Goal: Information Seeking & Learning: Learn about a topic

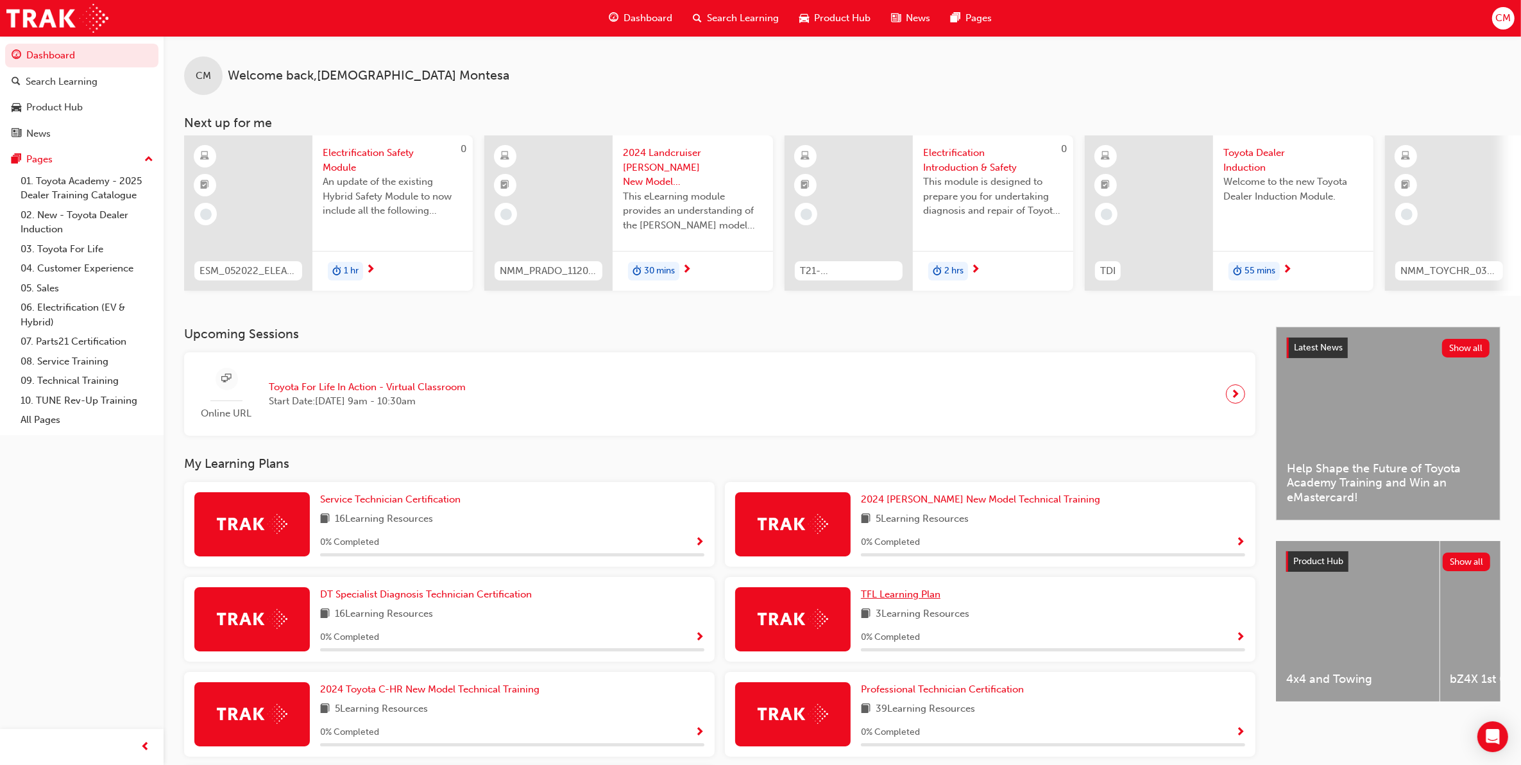
click at [889, 465] on span "TFL Learning Plan" at bounding box center [901, 594] width 80 height 12
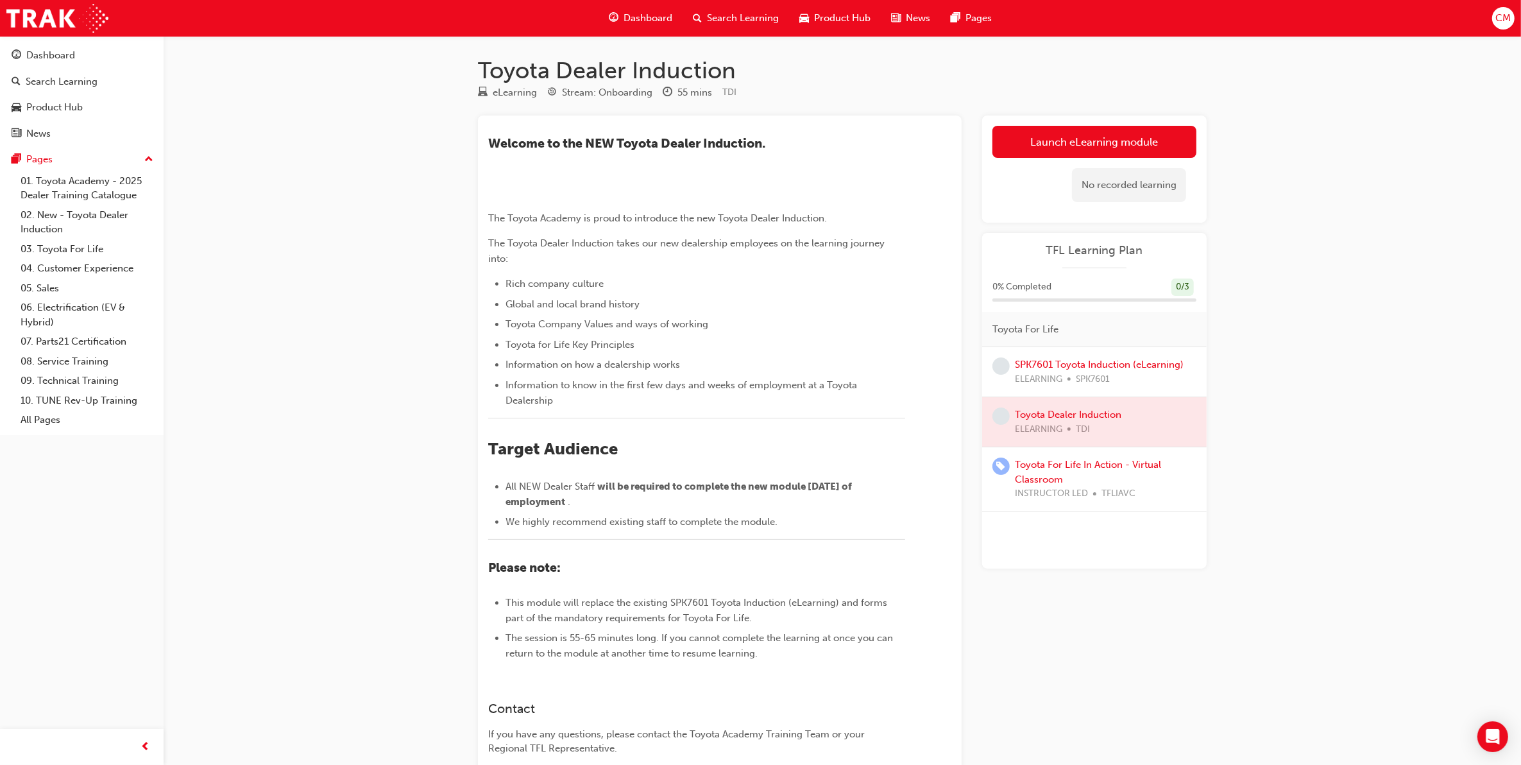
click at [807, 69] on h1 "Toyota Dealer Induction" at bounding box center [842, 70] width 729 height 28
click at [1009, 148] on link "Launch eLearning module" at bounding box center [1095, 142] width 204 height 32
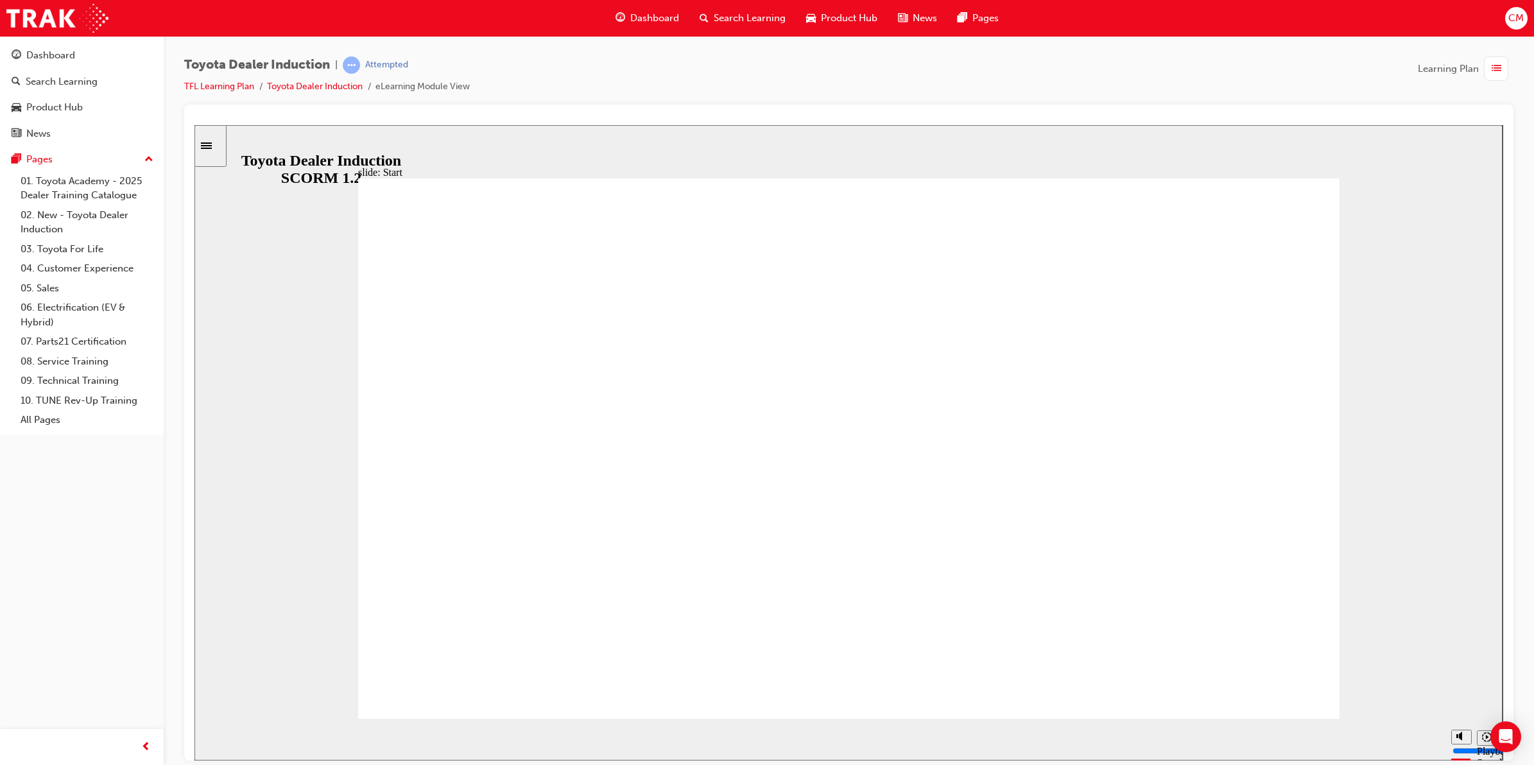
click at [1310, 62] on div "Toyota Dealer Induction | Attempted TFL Learning Plan Toyota Dealer Induction e…" at bounding box center [848, 80] width 1329 height 48
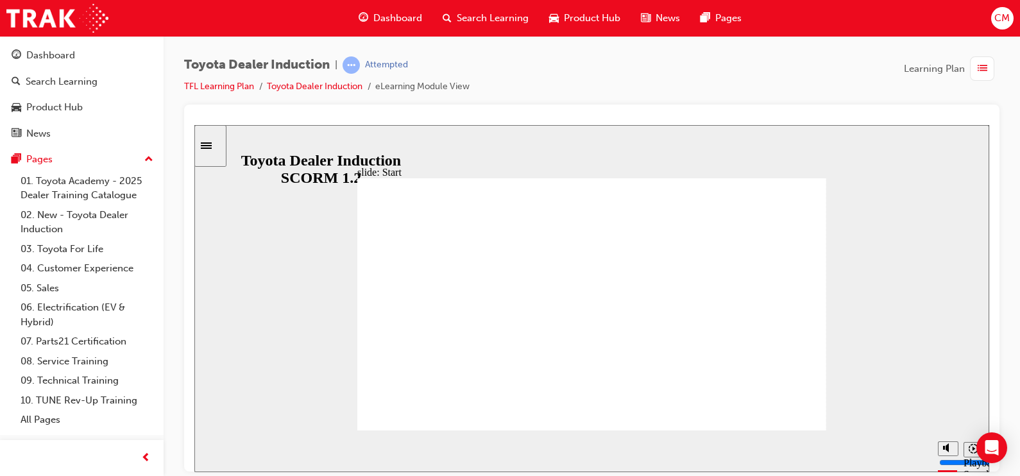
click at [567, 89] on div "Toyota Dealer Induction | Attempted TFL Learning Plan Toyota Dealer Induction e…" at bounding box center [592, 80] width 816 height 48
click at [545, 70] on div "Toyota Dealer Induction | Attempted TFL Learning Plan Toyota Dealer Induction e…" at bounding box center [592, 80] width 816 height 48
click at [67, 151] on button "Pages" at bounding box center [81, 160] width 153 height 24
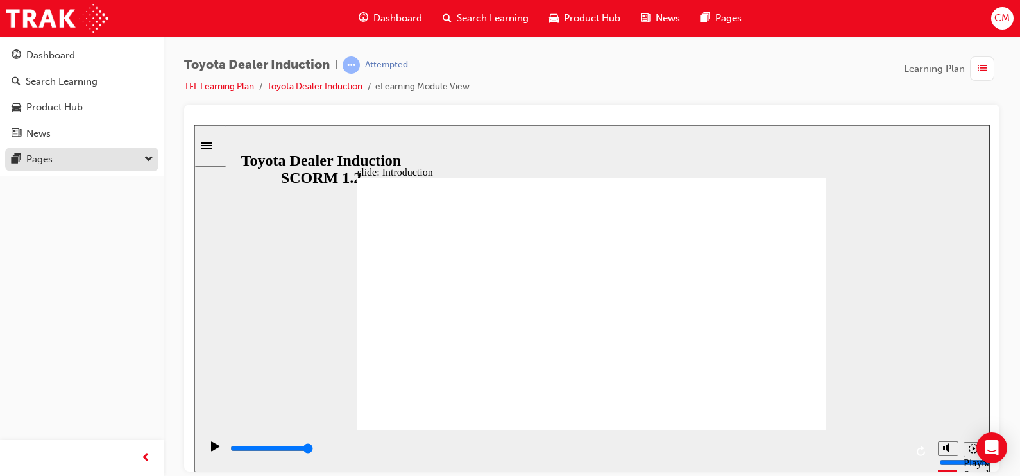
click at [69, 152] on div "Pages" at bounding box center [82, 159] width 141 height 16
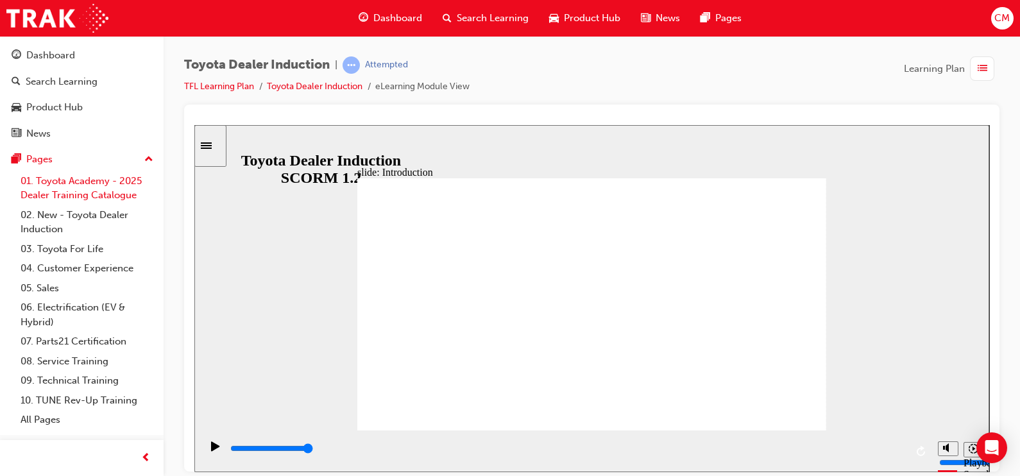
click at [67, 180] on link "01. Toyota Academy - 2025 Dealer Training Catalogue" at bounding box center [86, 188] width 143 height 34
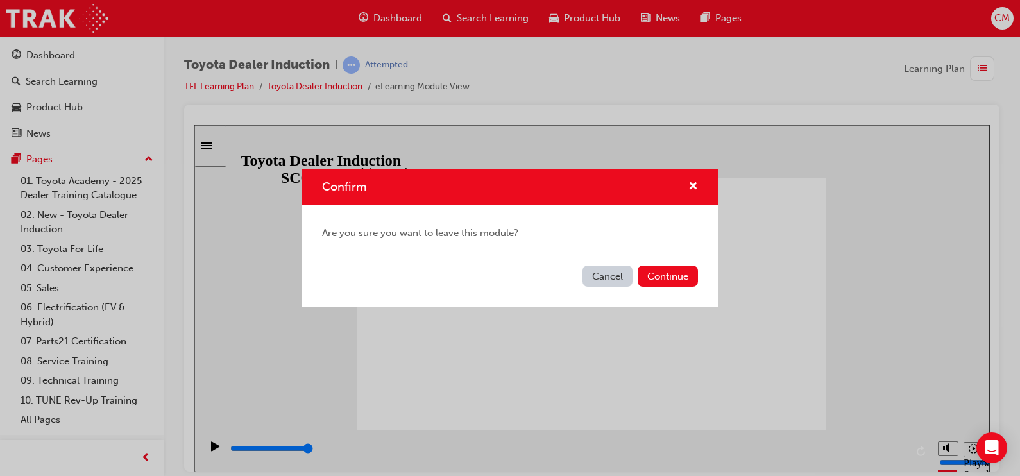
click at [603, 278] on button "Cancel" at bounding box center [608, 276] width 50 height 21
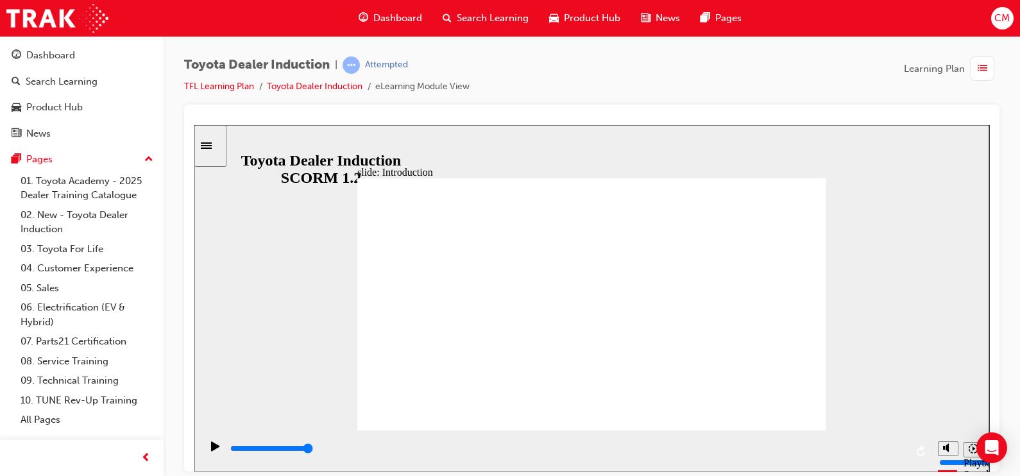
type input "7500"
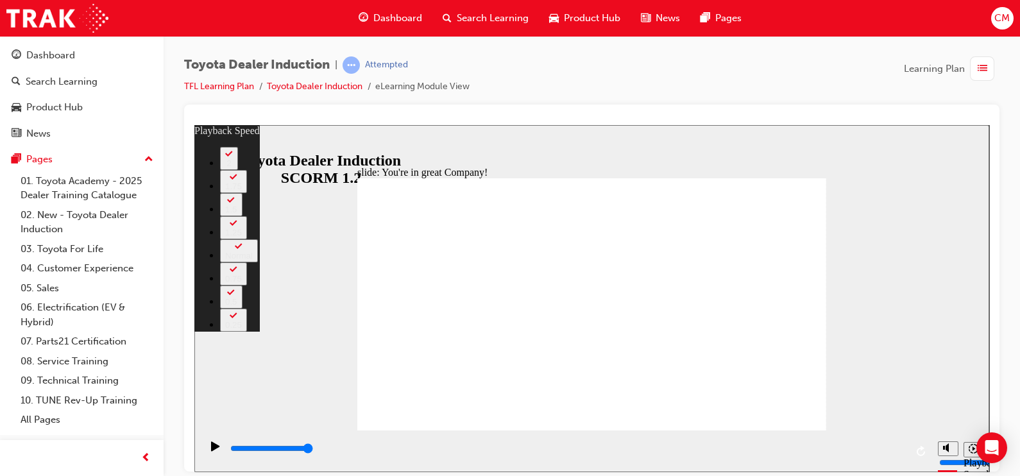
type input "156"
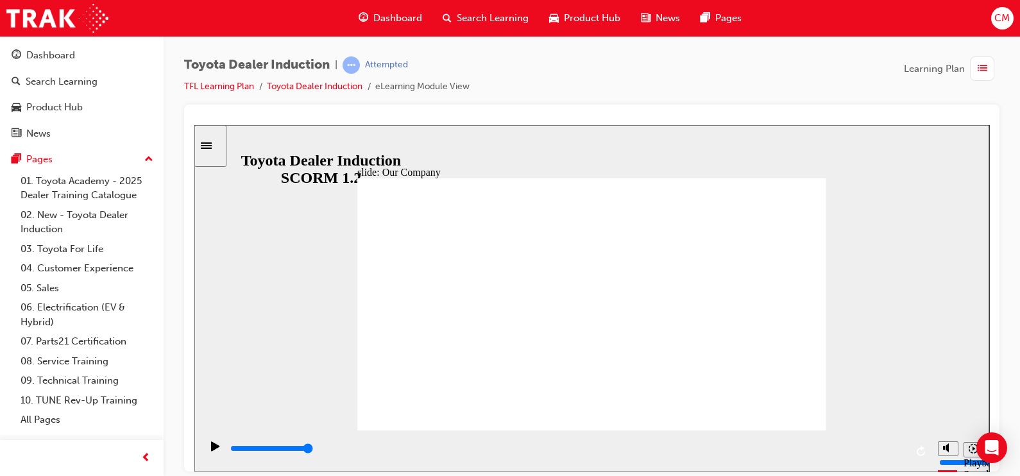
click at [871, 268] on div "slide: Our History Group 1 Freeform 3 Freeform 1 Freeform 2 Freeform 4 Rectangl…" at bounding box center [591, 297] width 795 height 347
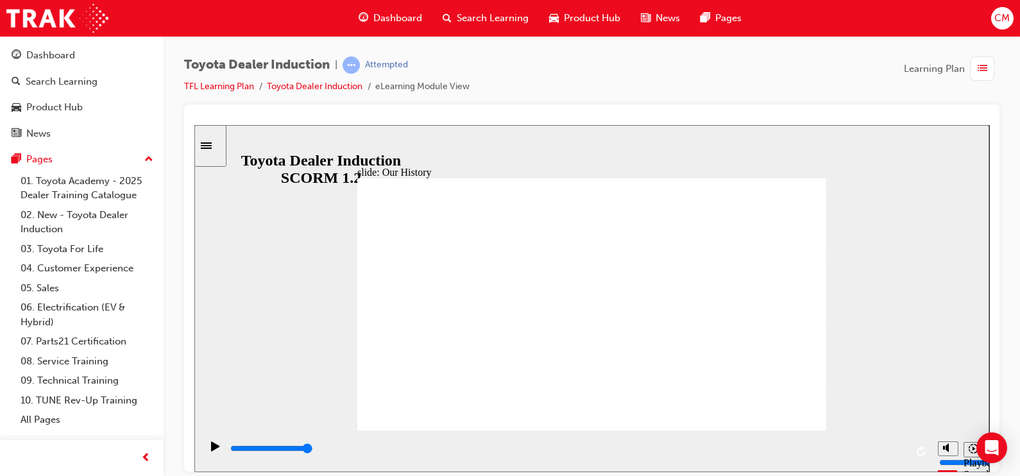
type input "8300"
click at [248, 259] on div "slide: Our History Group 1 Freeform 3 Freeform 1 Freeform 2 Freeform 4 Rectangl…" at bounding box center [591, 297] width 795 height 347
drag, startPoint x: 587, startPoint y: 384, endPoint x: 606, endPoint y: 382, distance: 19.3
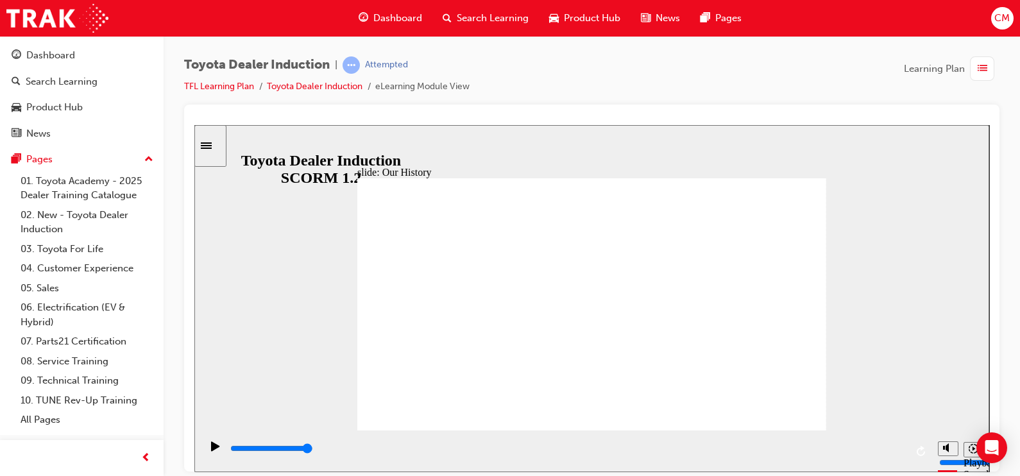
drag, startPoint x: 607, startPoint y: 382, endPoint x: 625, endPoint y: 381, distance: 18.0
drag, startPoint x: 466, startPoint y: 384, endPoint x: 499, endPoint y: 378, distance: 33.3
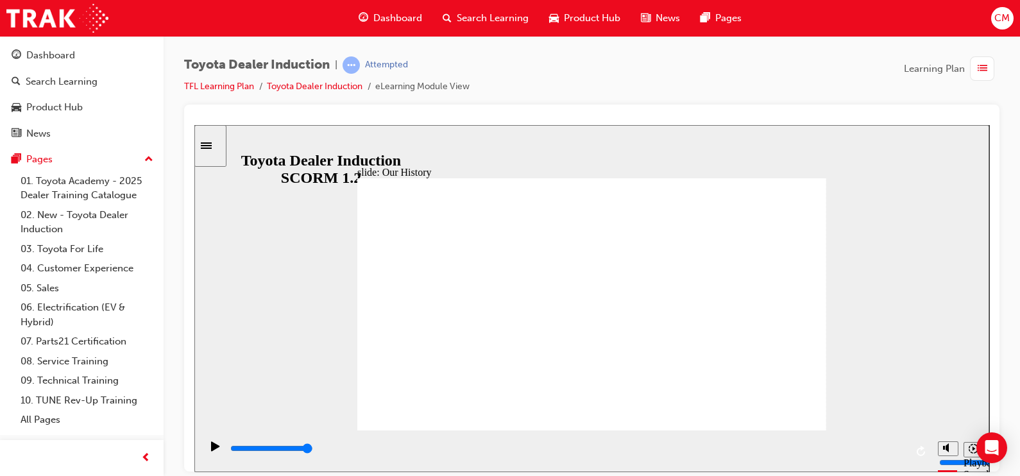
click at [76, 187] on link "01. Toyota Academy - 2025 Dealer Training Catalogue" at bounding box center [86, 188] width 143 height 34
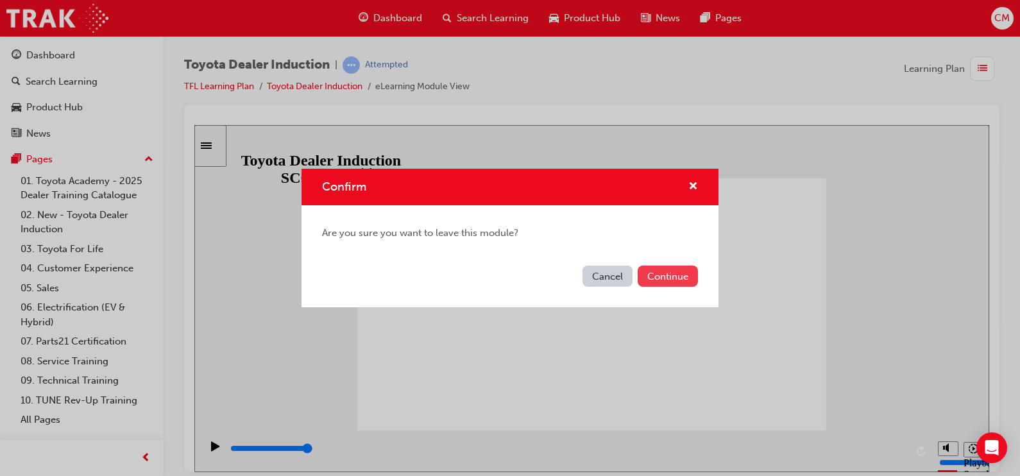
click at [652, 270] on button "Continue" at bounding box center [668, 276] width 60 height 21
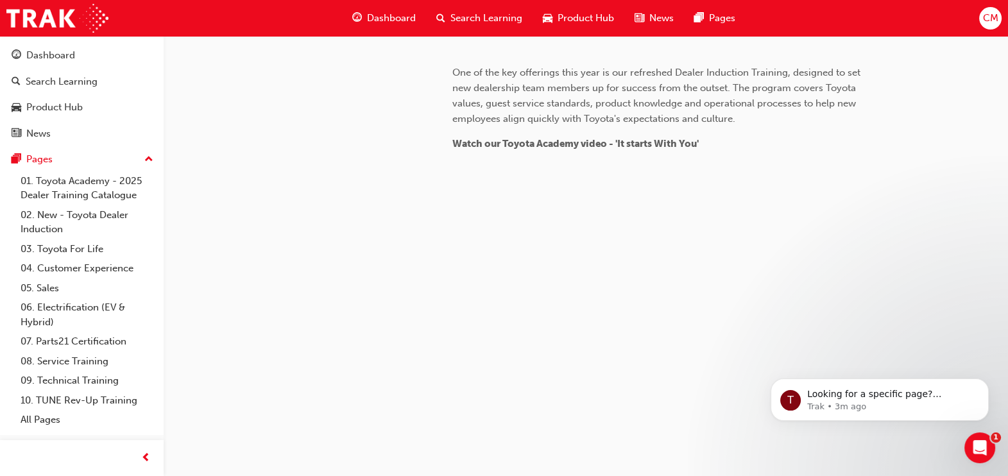
scroll to position [570, 0]
